Goal: Navigation & Orientation: Understand site structure

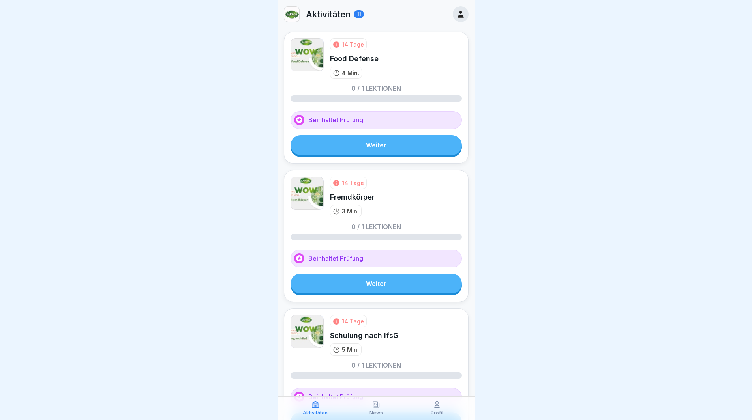
click at [370, 143] on link "Weiter" at bounding box center [375, 145] width 171 height 20
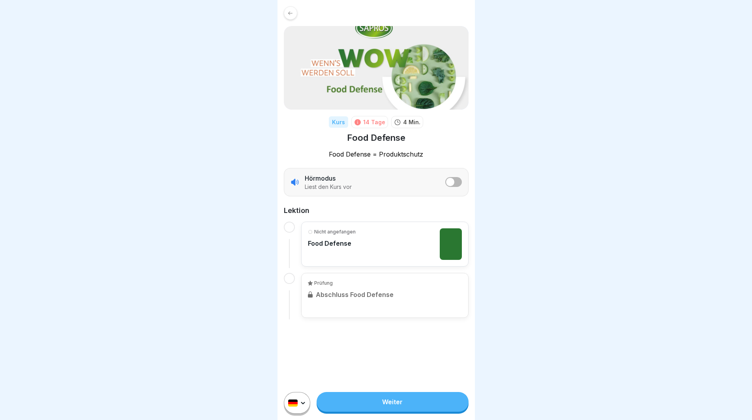
click at [292, 16] on icon at bounding box center [290, 13] width 6 height 6
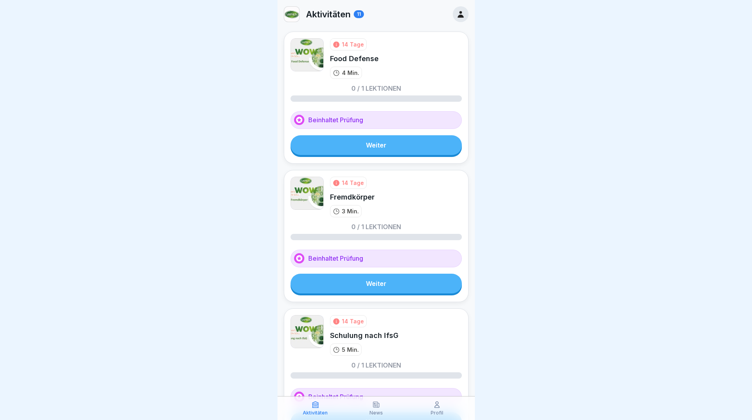
click at [292, 14] on img at bounding box center [291, 14] width 15 height 15
click at [452, 19] on div at bounding box center [460, 14] width 16 height 16
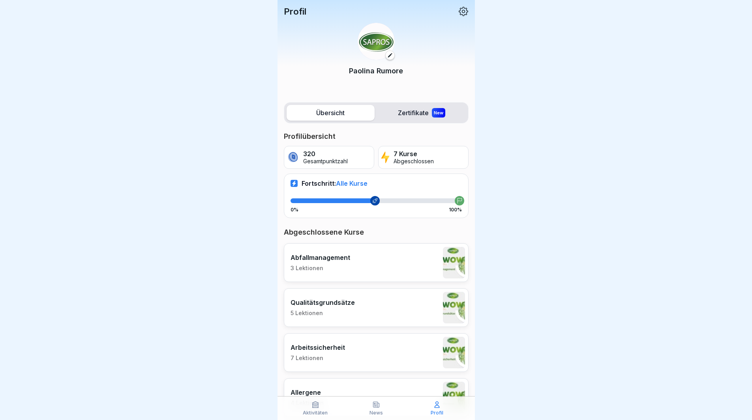
click at [315, 410] on p "Aktivitäten" at bounding box center [315, 413] width 25 height 6
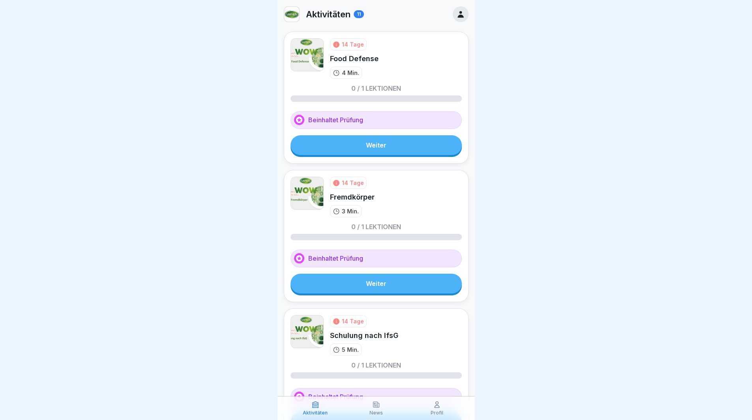
click at [370, 406] on div "News" at bounding box center [376, 408] width 57 height 15
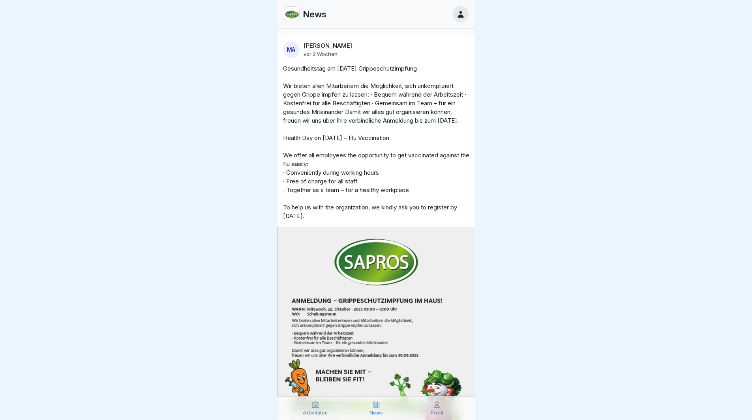
click at [439, 406] on icon at bounding box center [437, 405] width 8 height 8
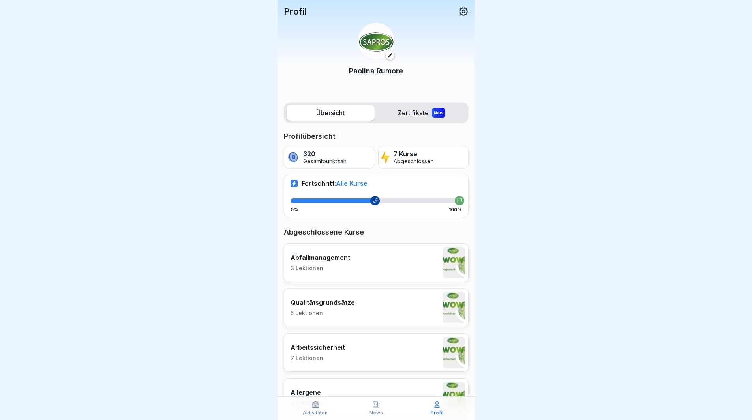
click at [386, 53] on button at bounding box center [389, 54] width 9 height 9
click at [373, 31] on img at bounding box center [375, 41] width 37 height 37
click at [294, 11] on p "Profil" at bounding box center [295, 11] width 22 height 10
click at [458, 11] on icon at bounding box center [463, 11] width 10 height 10
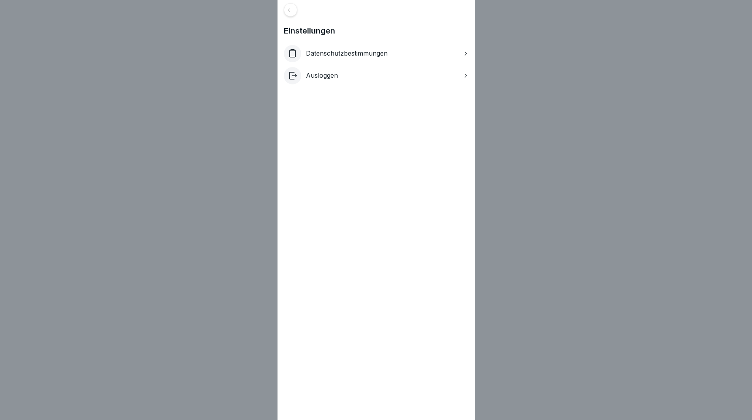
click at [294, 13] on div at bounding box center [290, 9] width 13 height 13
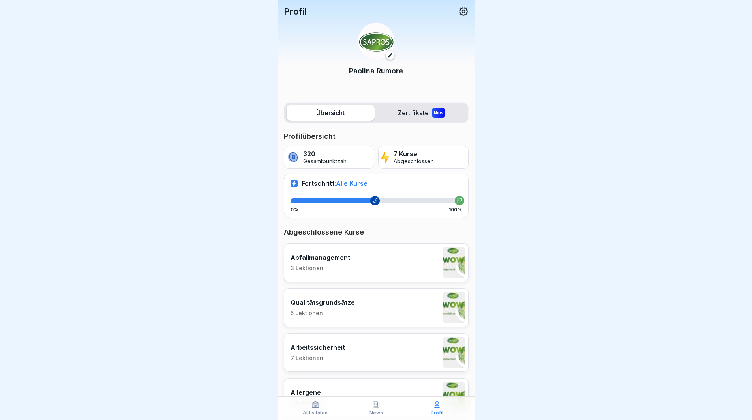
click at [458, 13] on icon at bounding box center [462, 11] width 9 height 9
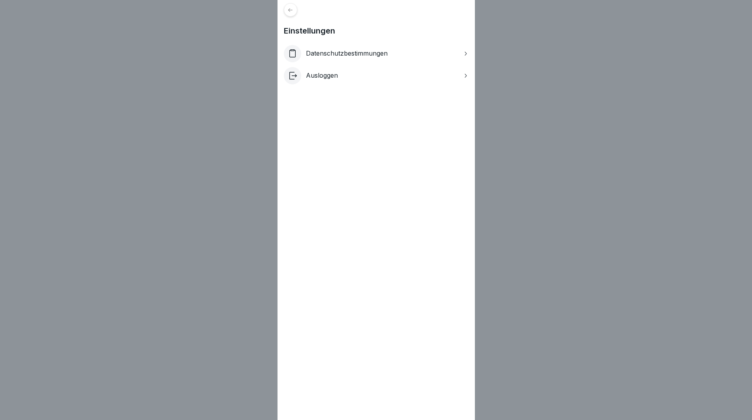
click at [460, 52] on div "Datenschutzbestimmungen" at bounding box center [376, 53] width 185 height 17
